Goal: Task Accomplishment & Management: Use online tool/utility

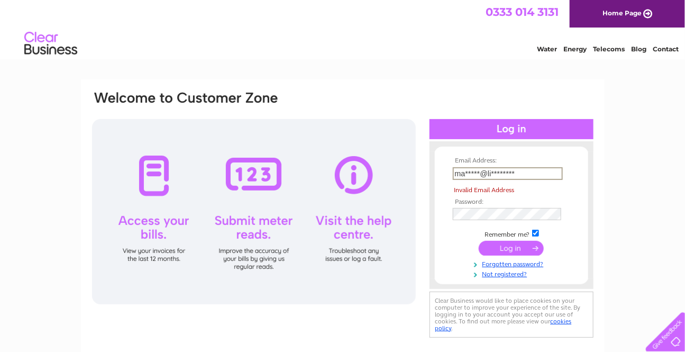
click at [520, 174] on input "ma*****@li********" at bounding box center [508, 173] width 110 height 13
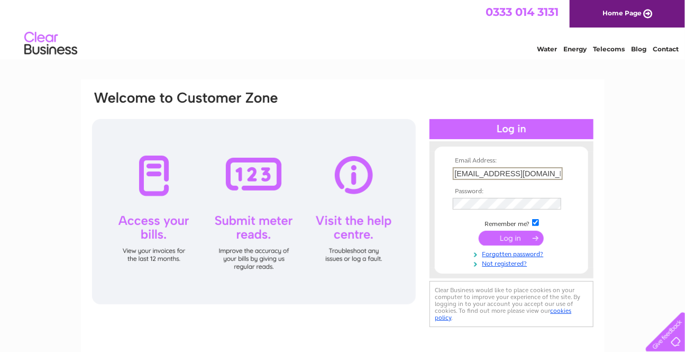
type input "maryyam@live.co.uk"
click at [504, 234] on input "submit" at bounding box center [510, 238] width 65 height 15
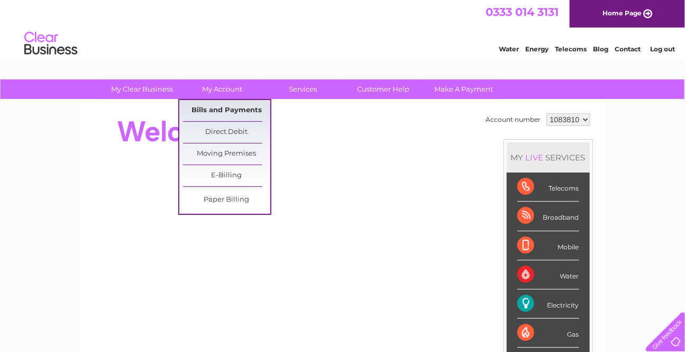
click at [221, 113] on link "Bills and Payments" at bounding box center [226, 110] width 87 height 21
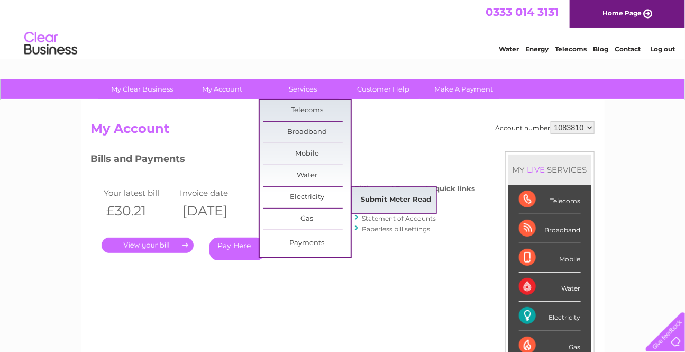
click at [379, 197] on link "Submit Meter Read" at bounding box center [395, 199] width 87 height 21
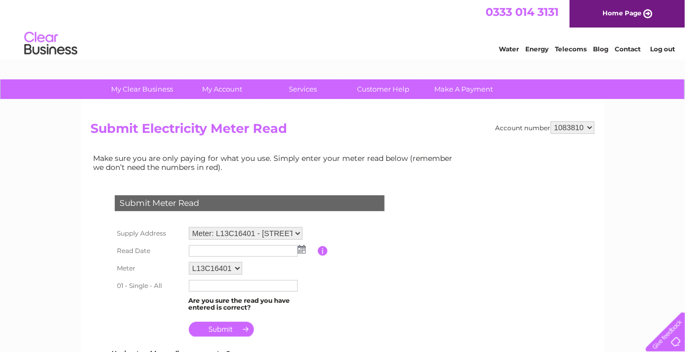
click at [251, 251] on input "text" at bounding box center [243, 251] width 109 height 12
click at [301, 248] on img at bounding box center [302, 249] width 8 height 8
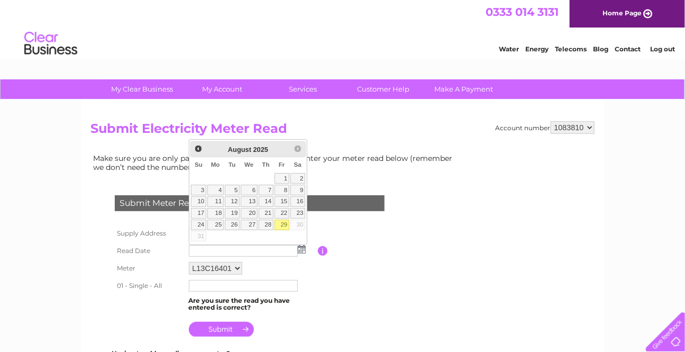
click at [281, 223] on link "29" at bounding box center [281, 224] width 15 height 11
type input "2025/08/29"
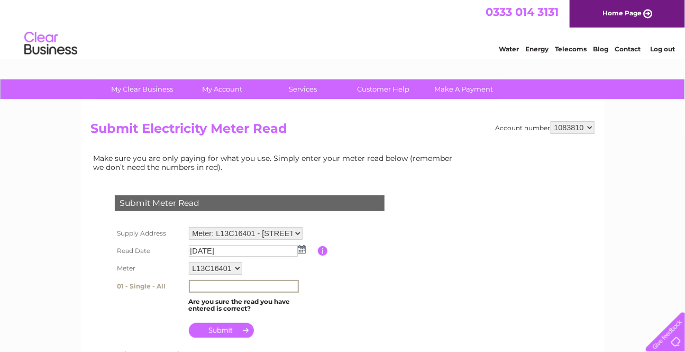
click at [205, 283] on input "text" at bounding box center [244, 286] width 110 height 13
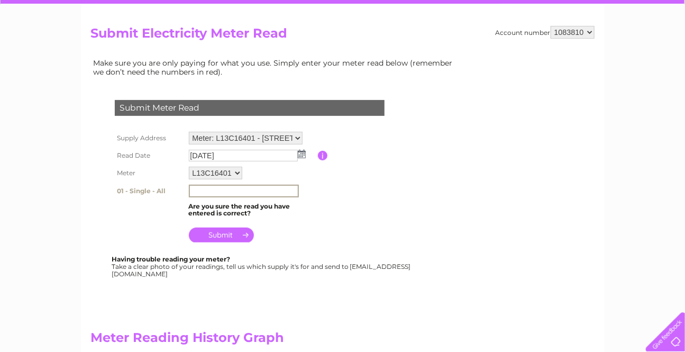
scroll to position [96, 0]
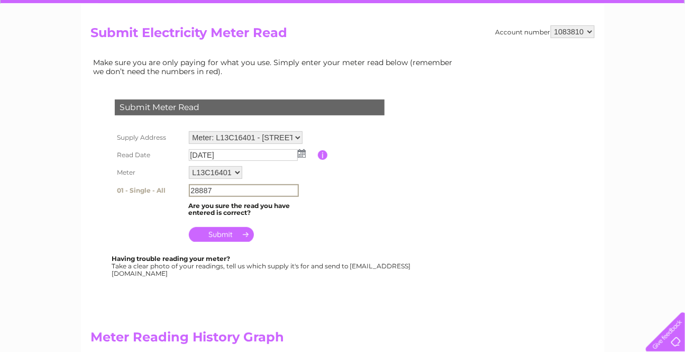
type input "28887"
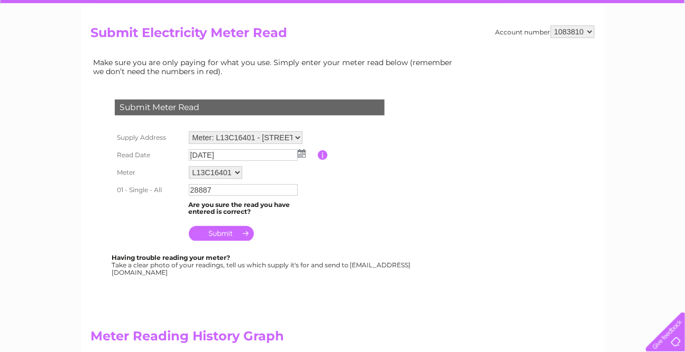
click at [227, 236] on input "submit" at bounding box center [221, 233] width 65 height 15
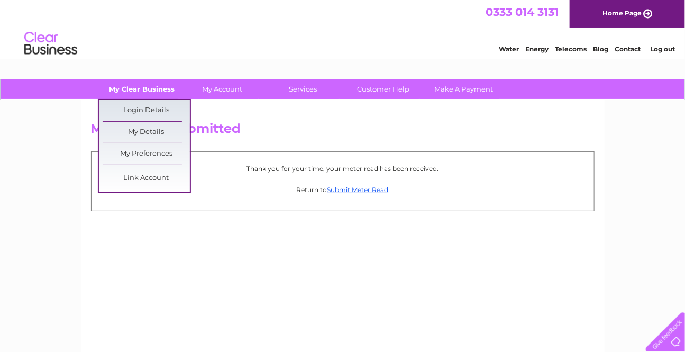
click at [135, 90] on link "My Clear Business" at bounding box center [141, 89] width 87 height 20
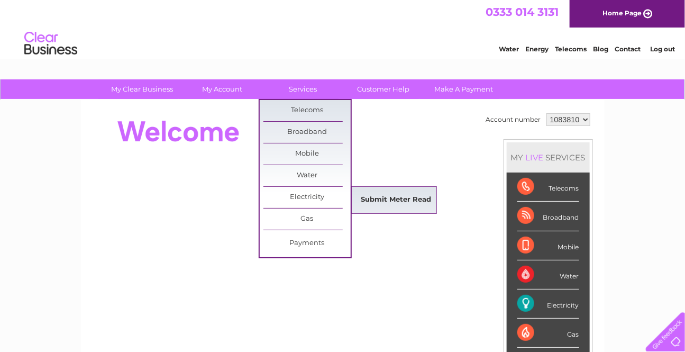
click at [365, 207] on link "Submit Meter Read" at bounding box center [395, 199] width 87 height 21
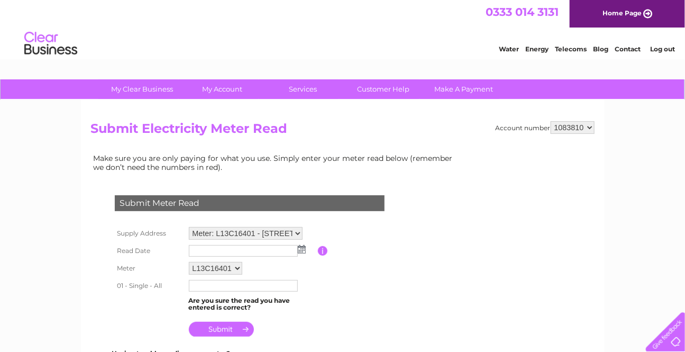
click at [668, 46] on link "Log out" at bounding box center [662, 49] width 25 height 8
